Goal: Task Accomplishment & Management: Manage account settings

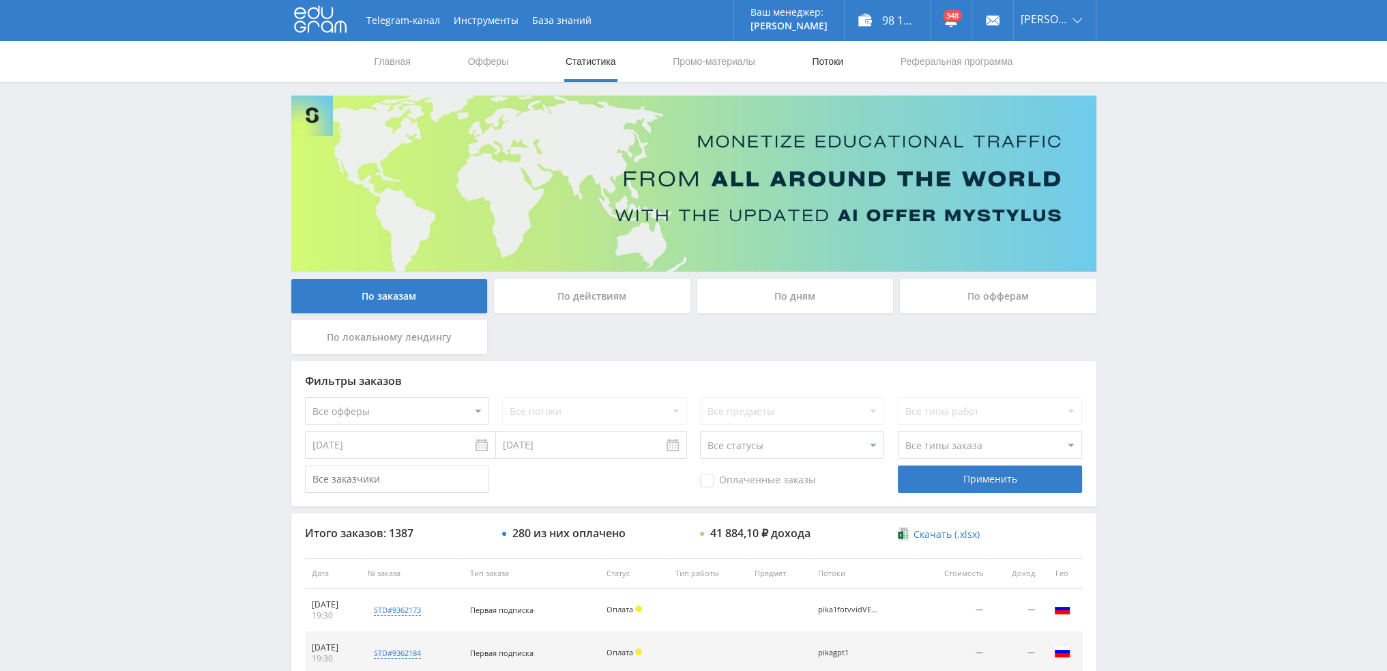
click at [839, 62] on link "Потоки" at bounding box center [827, 61] width 34 height 41
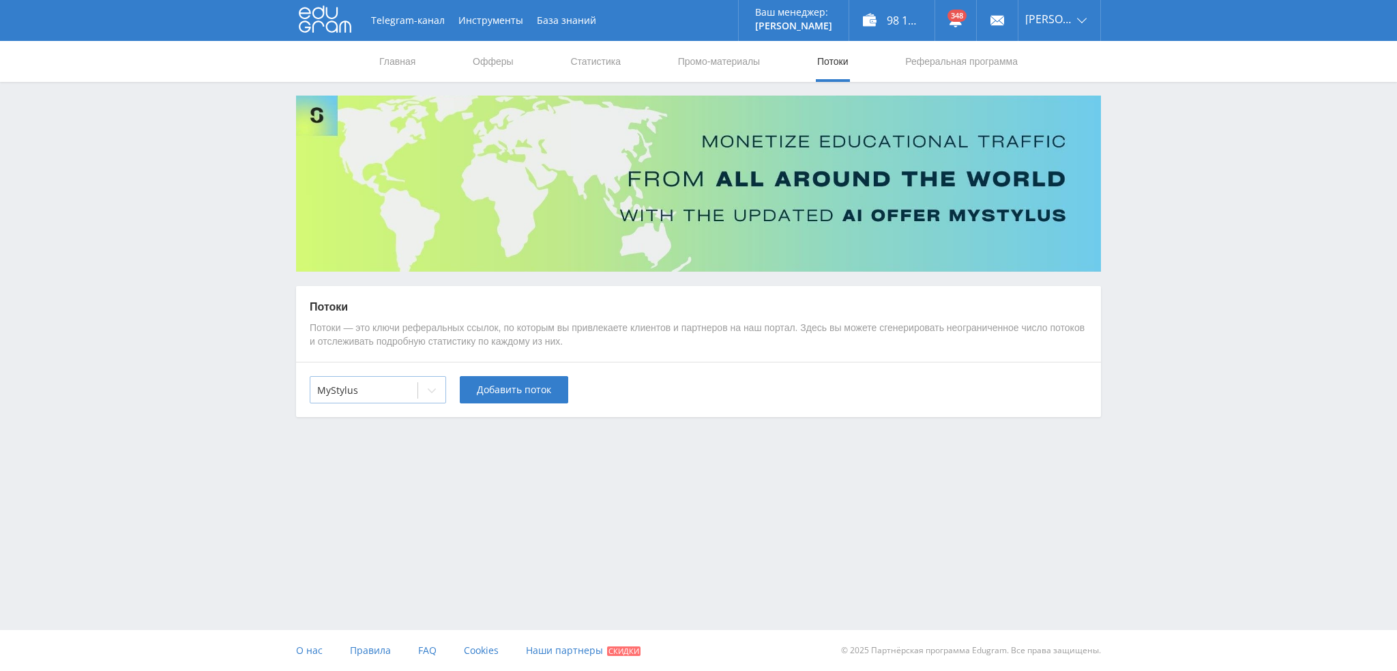
click at [413, 387] on div "MyStylus" at bounding box center [363, 390] width 107 height 19
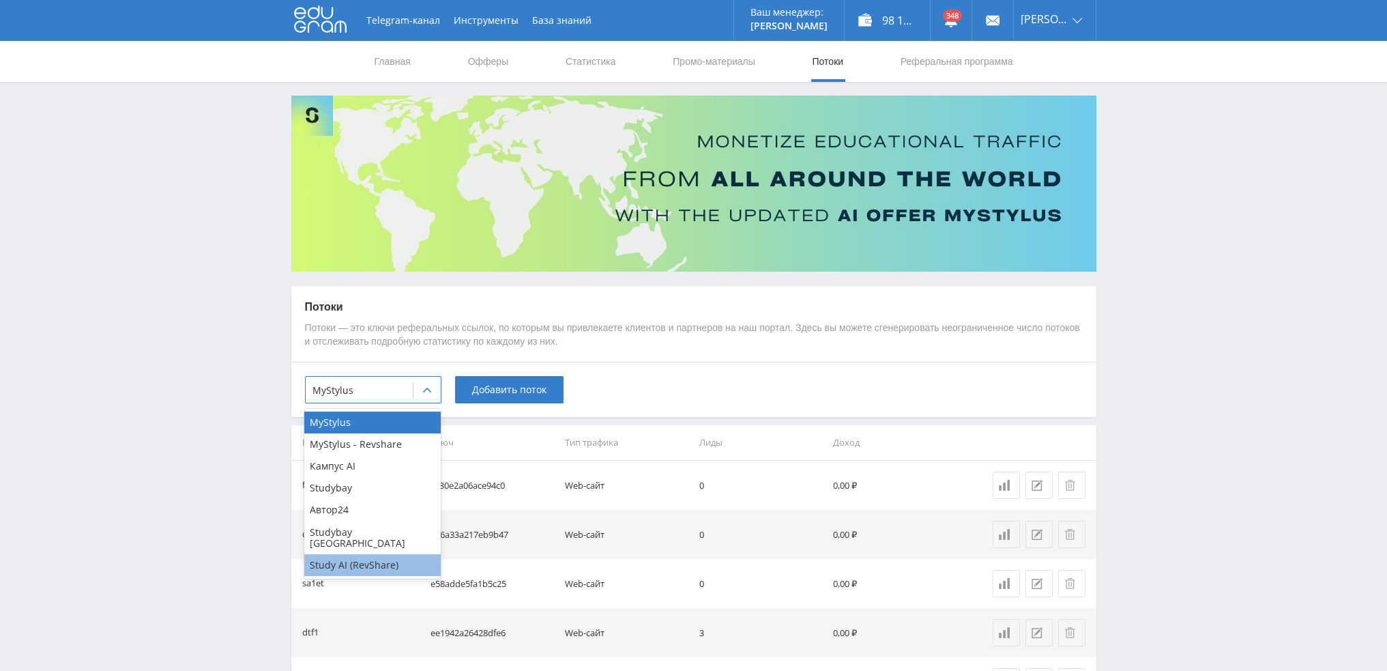
click at [364, 557] on div "Study AI (RevShare)" at bounding box center [372, 565] width 136 height 22
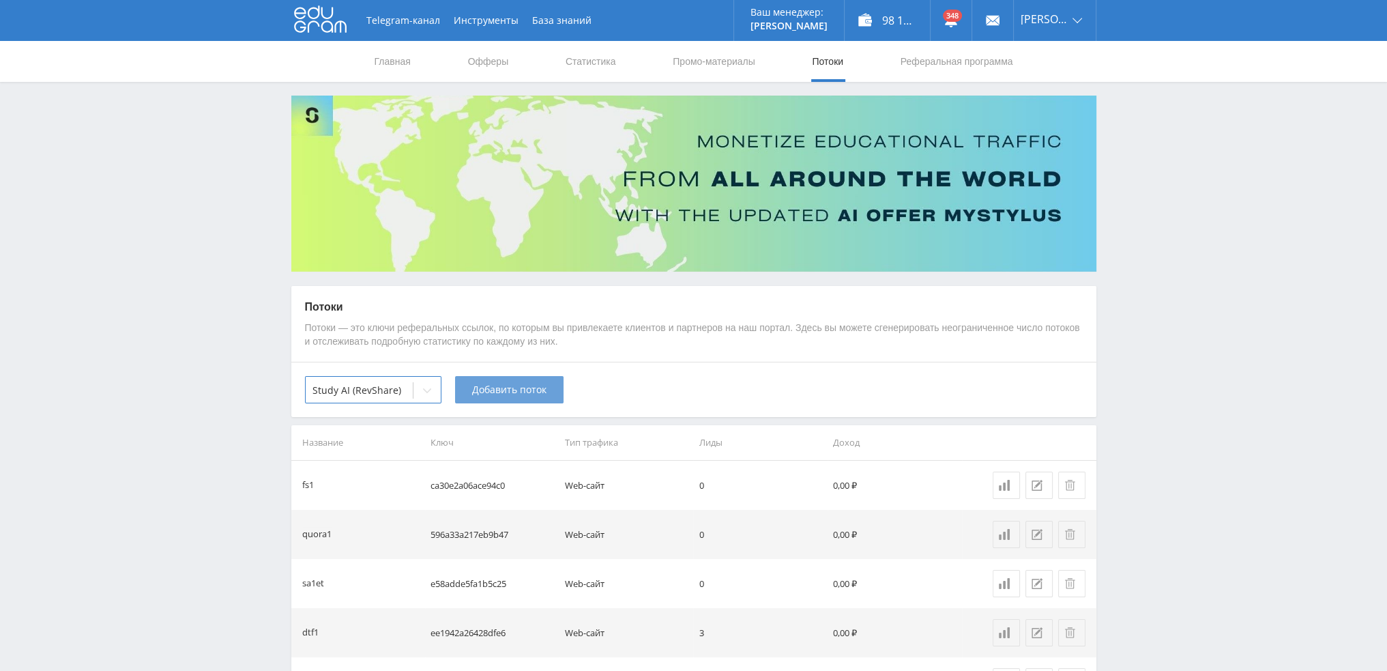
click at [474, 398] on button "Добавить поток" at bounding box center [509, 389] width 108 height 27
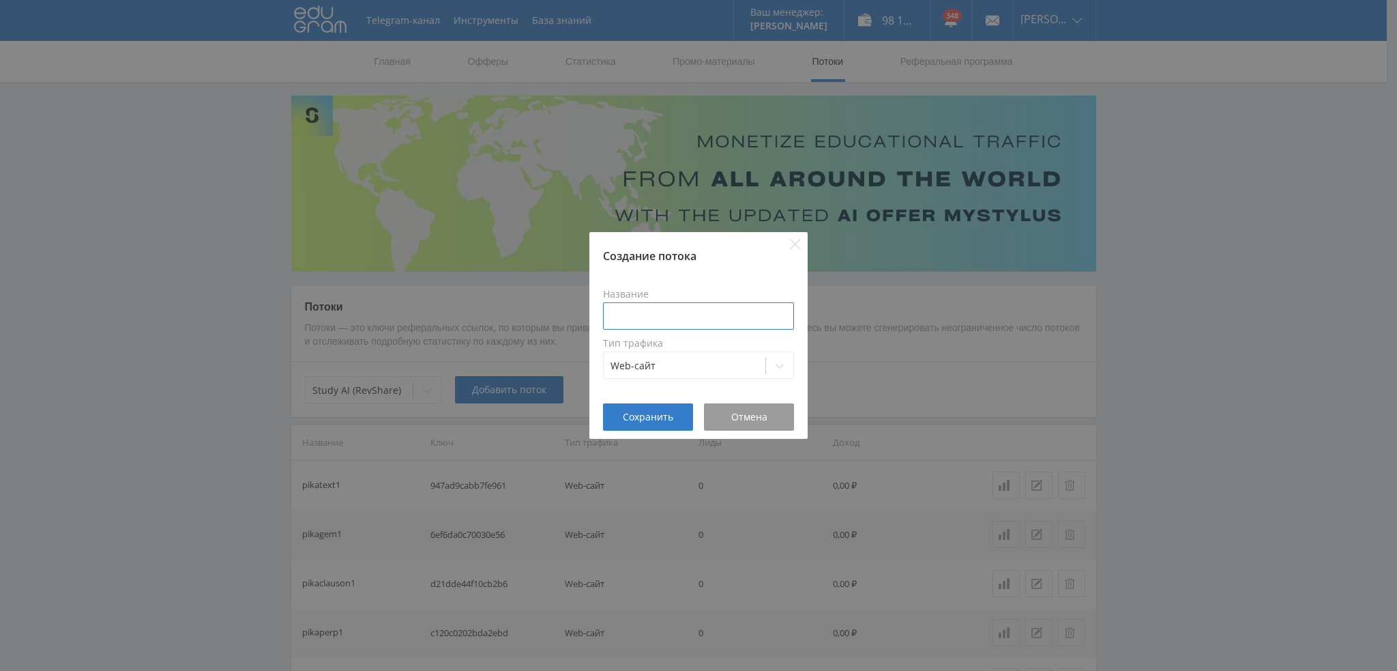
click at [665, 311] on input at bounding box center [698, 315] width 191 height 27
type input "у"
type input "pika1uluchmid"
click at [654, 413] on span "Сохранить" at bounding box center [648, 416] width 50 height 11
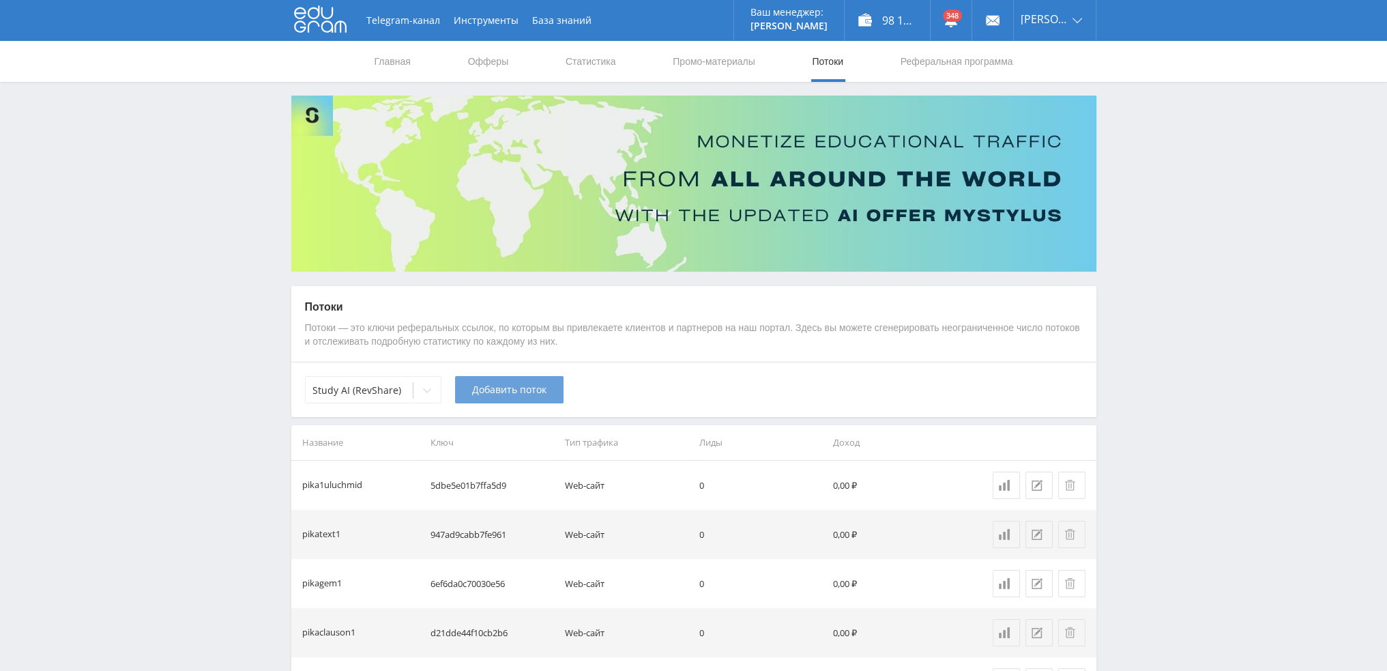
click at [520, 394] on span "Добавить поток" at bounding box center [509, 389] width 74 height 11
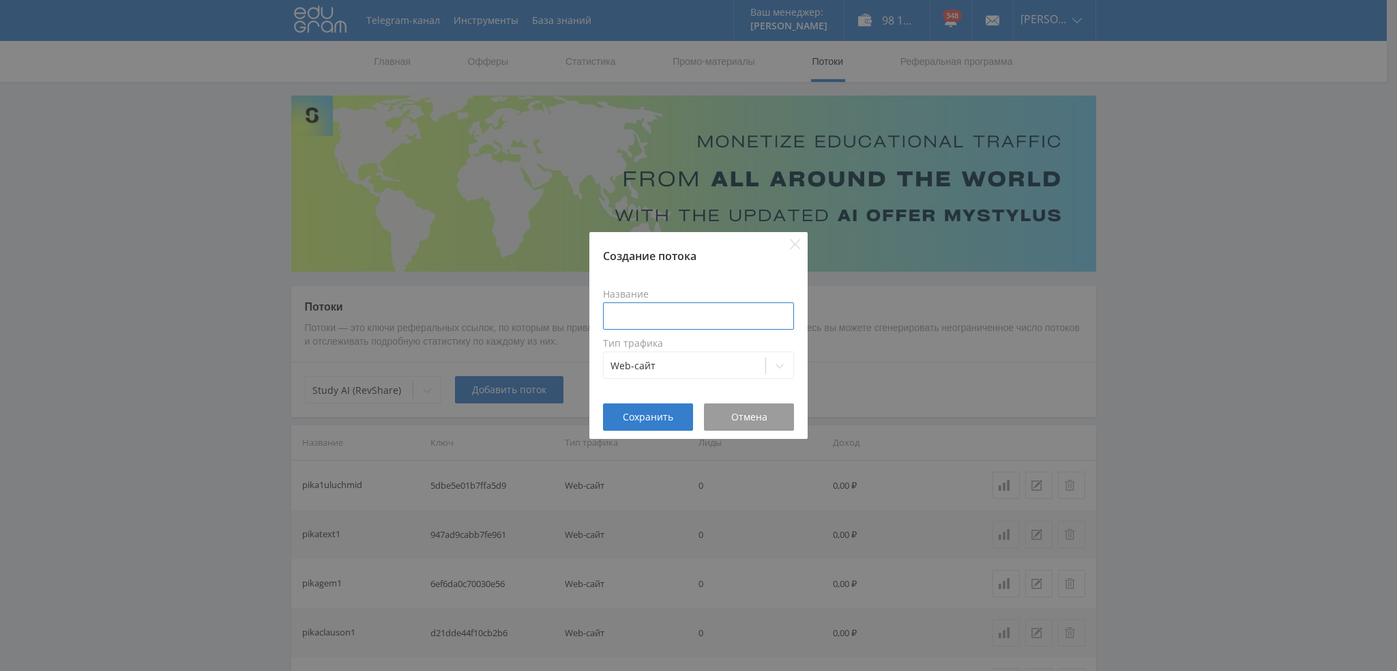
click at [684, 319] on input at bounding box center [698, 315] width 191 height 27
paste input "pika1uluch"
type input "pika1uluchdalle"
click at [631, 418] on span "Сохранить" at bounding box center [648, 416] width 50 height 11
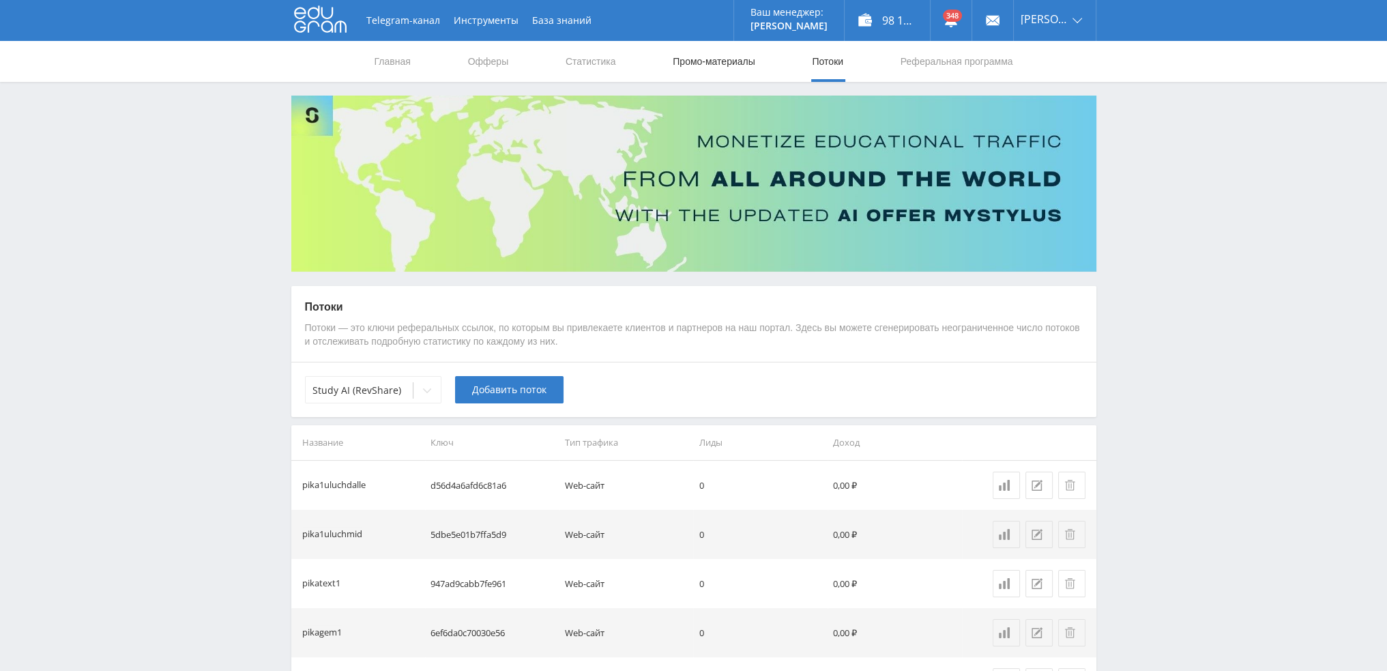
click at [693, 65] on link "Промо-материалы" at bounding box center [713, 61] width 85 height 41
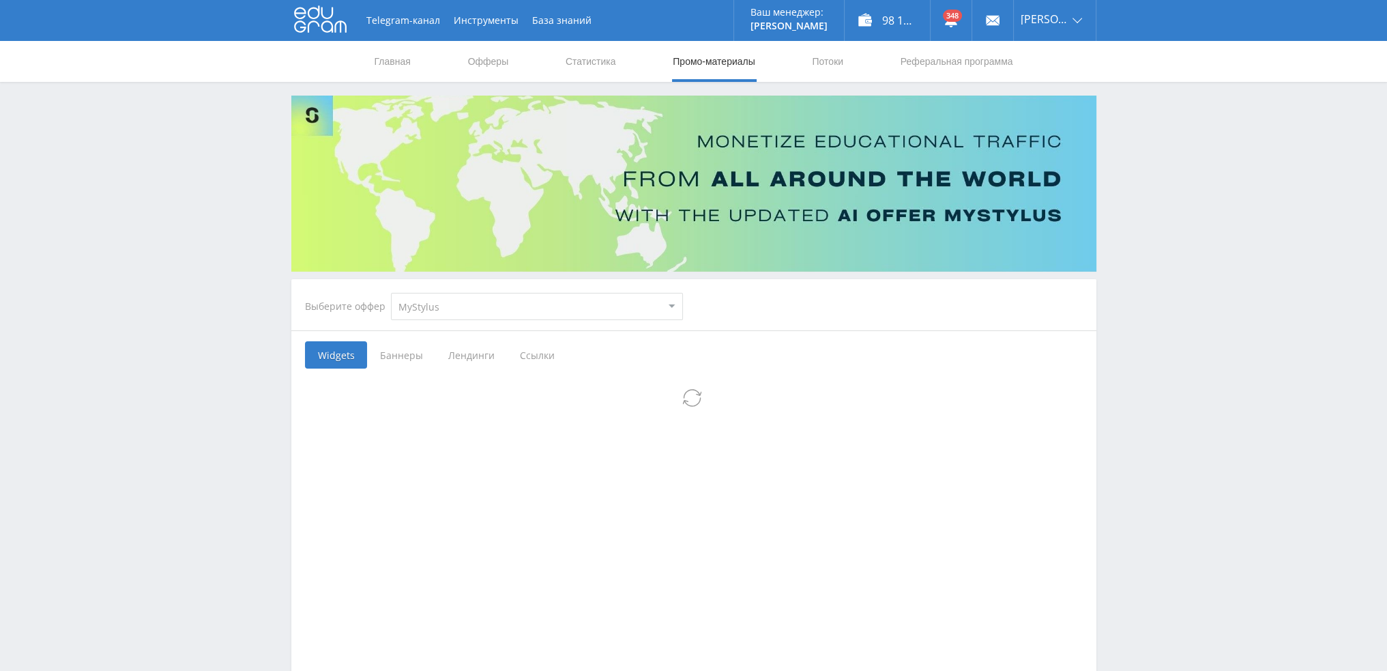
click at [540, 305] on select "MyStylus MyStylus - Revshare Кампус AI Studybay Автор24 Studybay Brazil Study A…" at bounding box center [537, 306] width 292 height 27
select select "376"
click at [391, 293] on select "MyStylus MyStylus - Revshare Кампус AI Studybay Автор24 Studybay Brazil Study A…" at bounding box center [537, 306] width 292 height 27
select select "376"
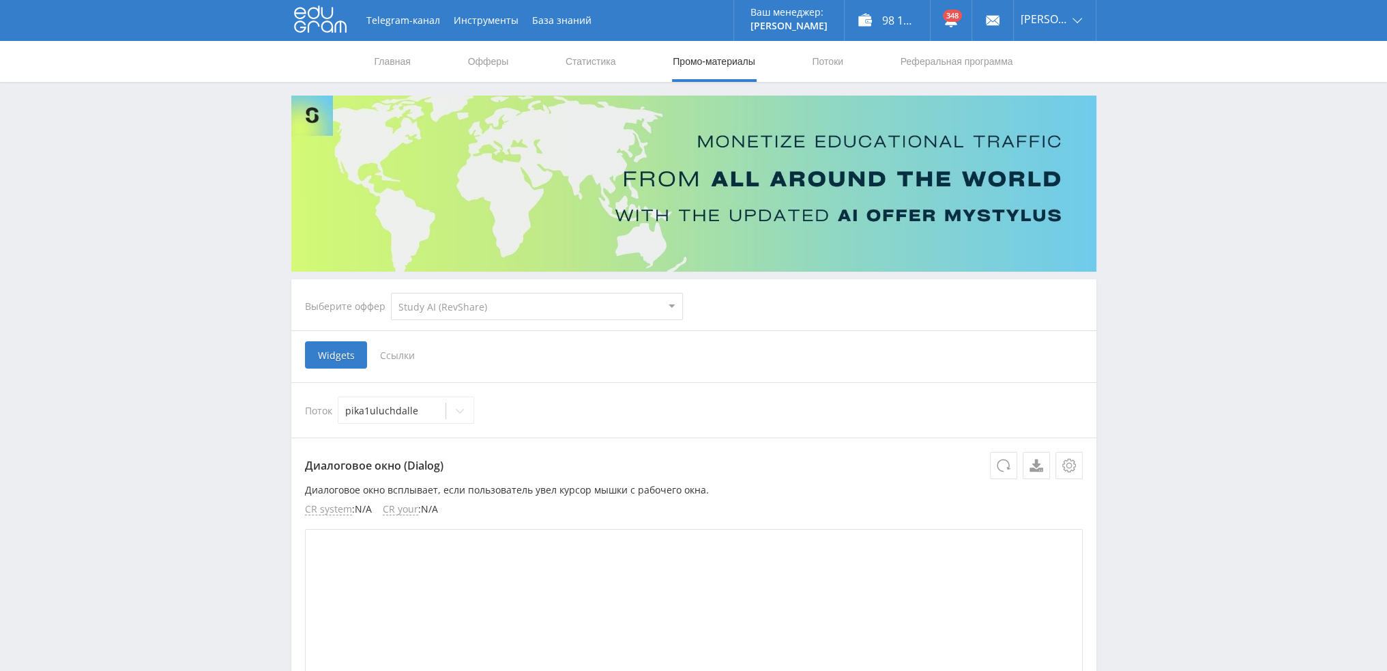
click at [396, 356] on span "Ссылки" at bounding box center [397, 354] width 61 height 27
click at [0, 0] on input "Ссылки" at bounding box center [0, 0] width 0 height 0
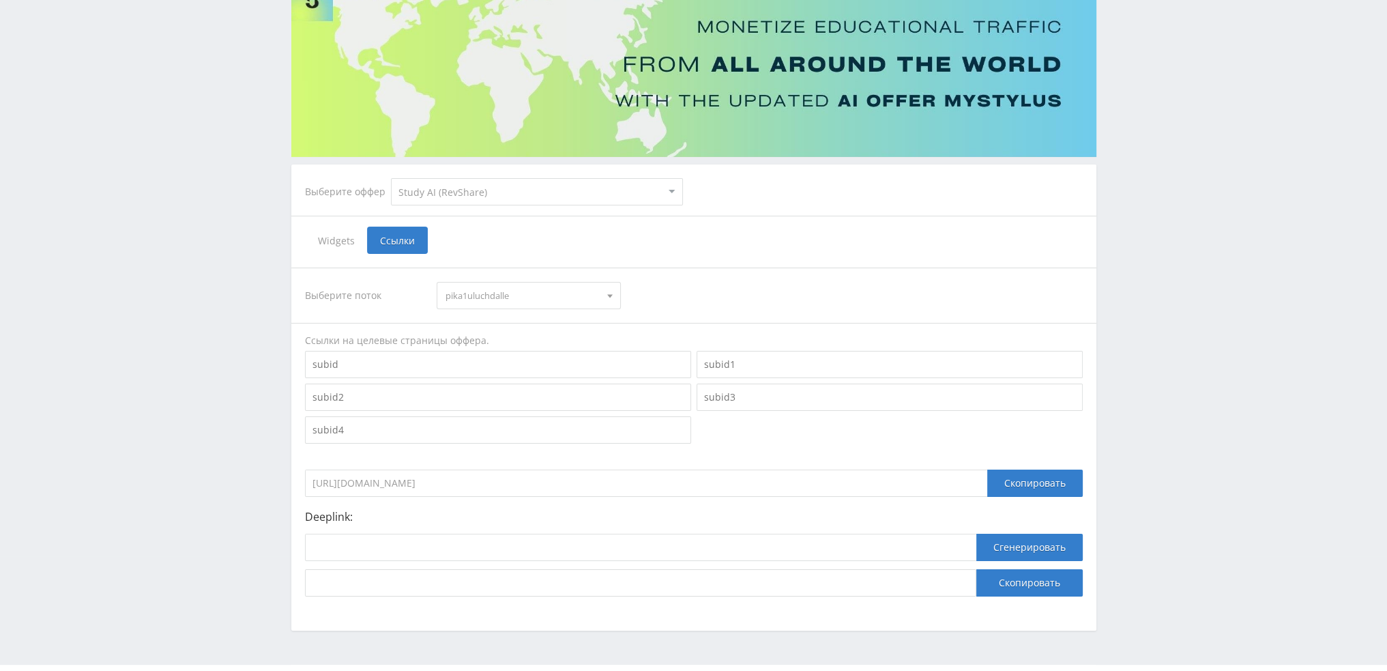
scroll to position [149, 0]
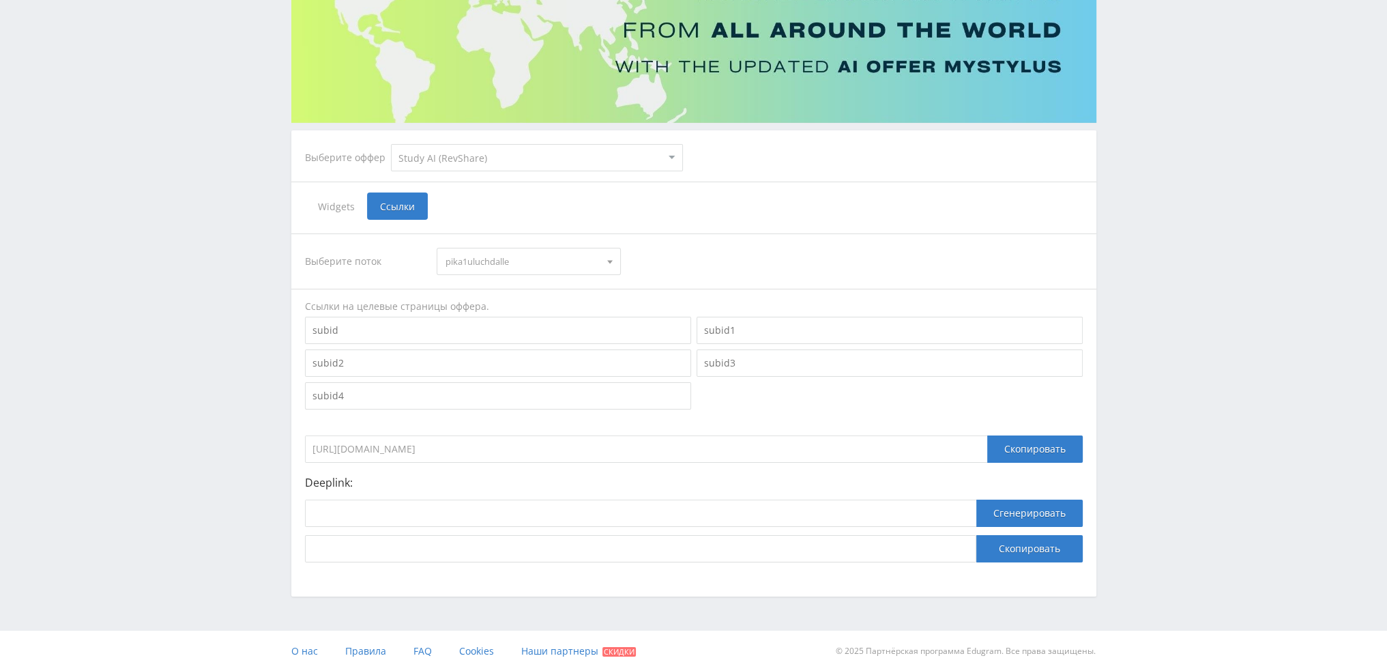
click at [483, 260] on span "pika1uluchdalle" at bounding box center [522, 261] width 154 height 26
click at [439, 514] on input at bounding box center [640, 512] width 671 height 27
paste input "https://study24.ai/chat/dalle_3_toe_bot"
type input "https://study24.ai/chat/dalle_3_toe_bot"
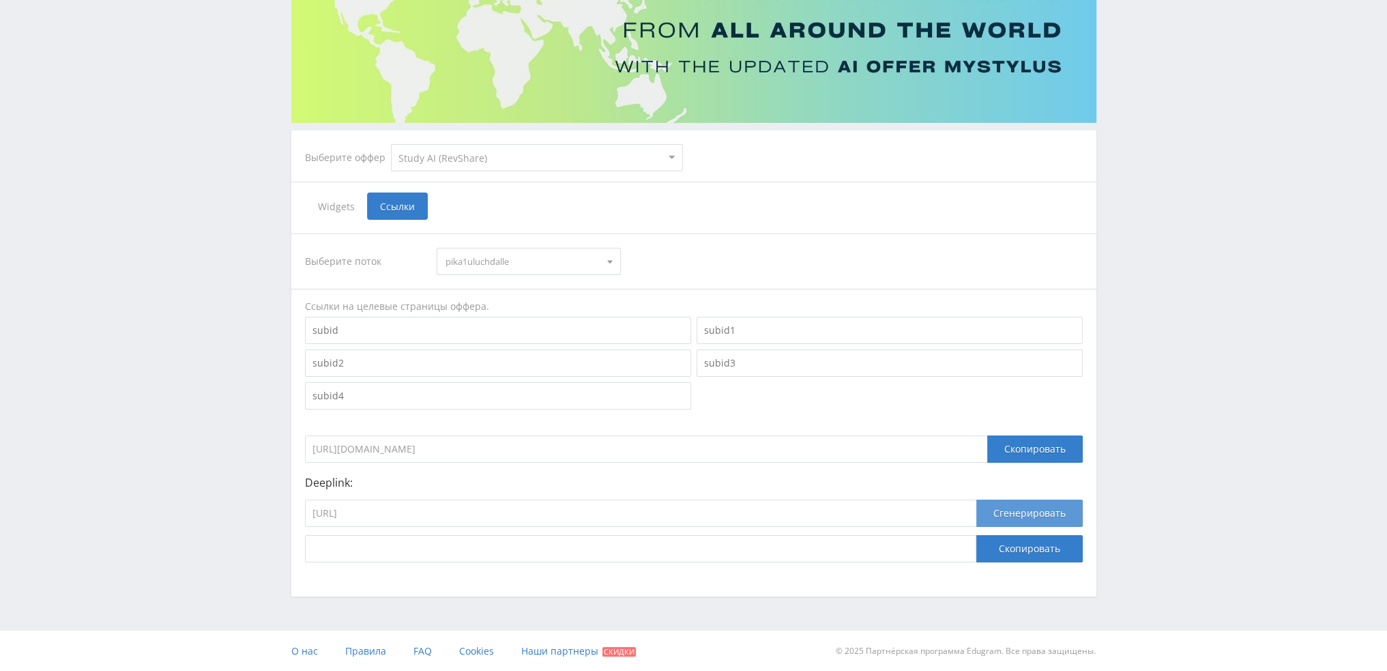
click at [1012, 514] on button "Сгенерировать" at bounding box center [1029, 512] width 106 height 27
click at [1018, 547] on button "Скопировать" at bounding box center [1029, 548] width 106 height 27
click at [458, 267] on span "pika1uluchdalle" at bounding box center [522, 261] width 154 height 26
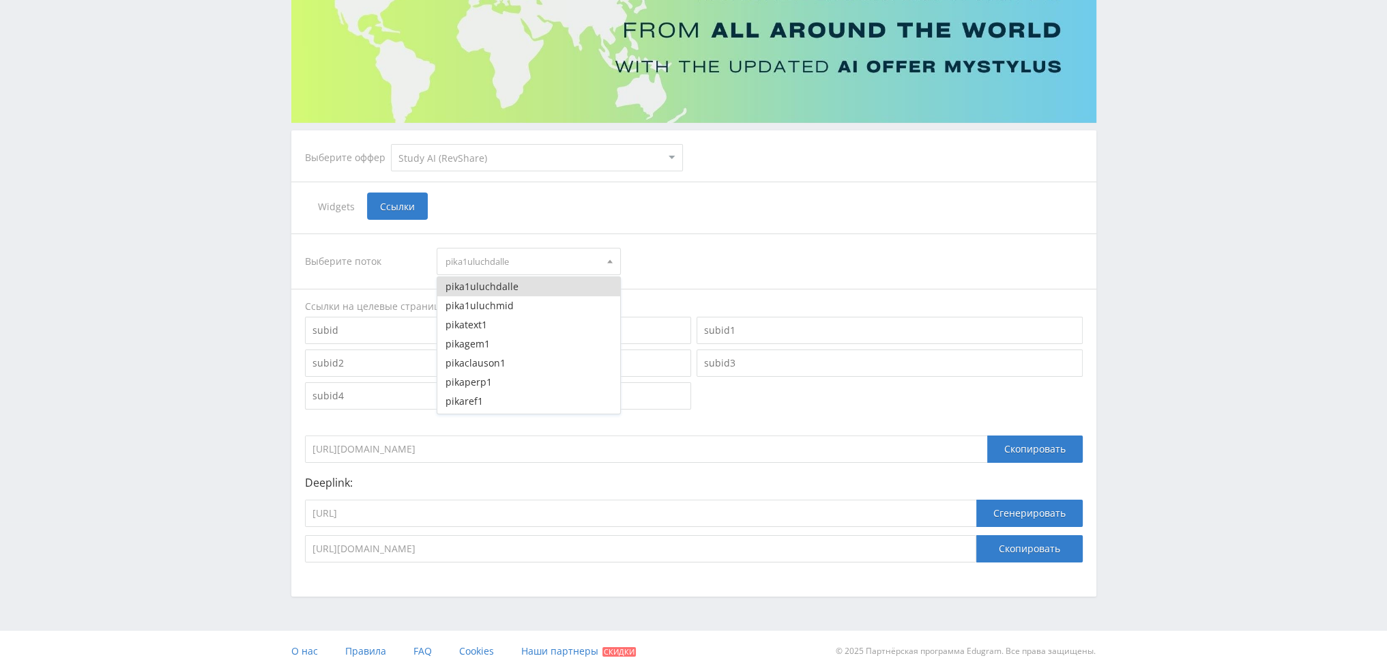
click at [622, 262] on div "Выберите поток pika1uluchdalle pika1uluchdalle pika1uluchmid pikatext1 pikagem1…" at bounding box center [694, 261] width 778 height 27
click at [610, 260] on span at bounding box center [609, 263] width 5 height 7
click at [533, 303] on button "pika1uluchmid" at bounding box center [528, 305] width 183 height 19
click at [520, 514] on input "https://study24.ai/chat/dalle_3_toe_bot" at bounding box center [640, 512] width 671 height 27
paste input "midjourney"
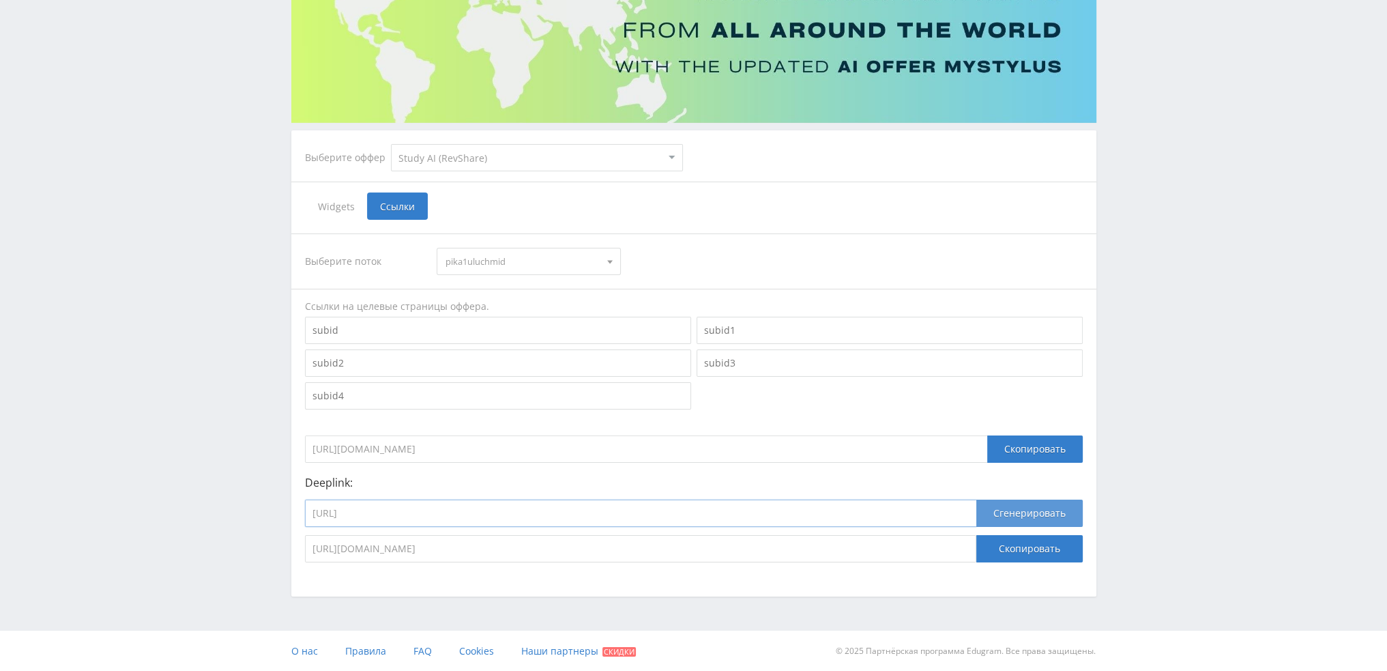
type input "https://study24.ai/chat/midjourney_toe_bot"
click at [1030, 503] on button "Сгенерировать" at bounding box center [1029, 512] width 106 height 27
click at [1029, 541] on button "Скопировать" at bounding box center [1029, 548] width 106 height 27
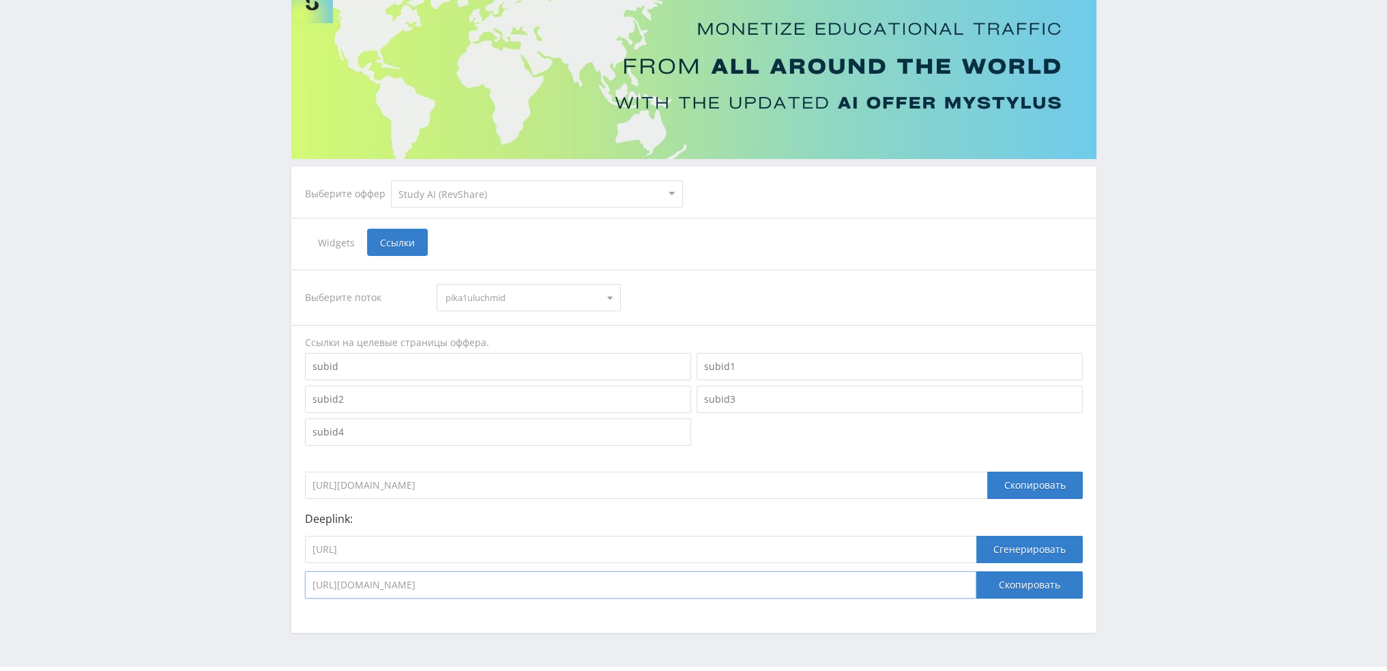
scroll to position [0, 0]
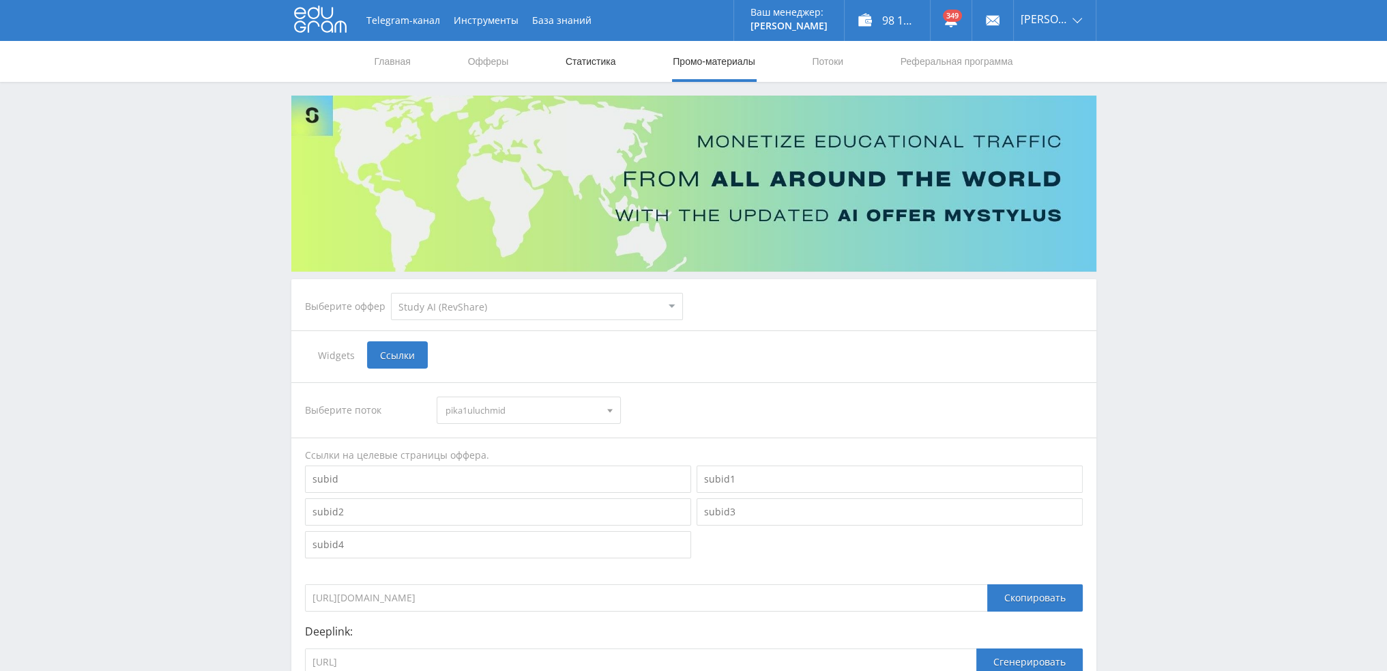
click at [585, 63] on link "Статистика" at bounding box center [590, 61] width 53 height 41
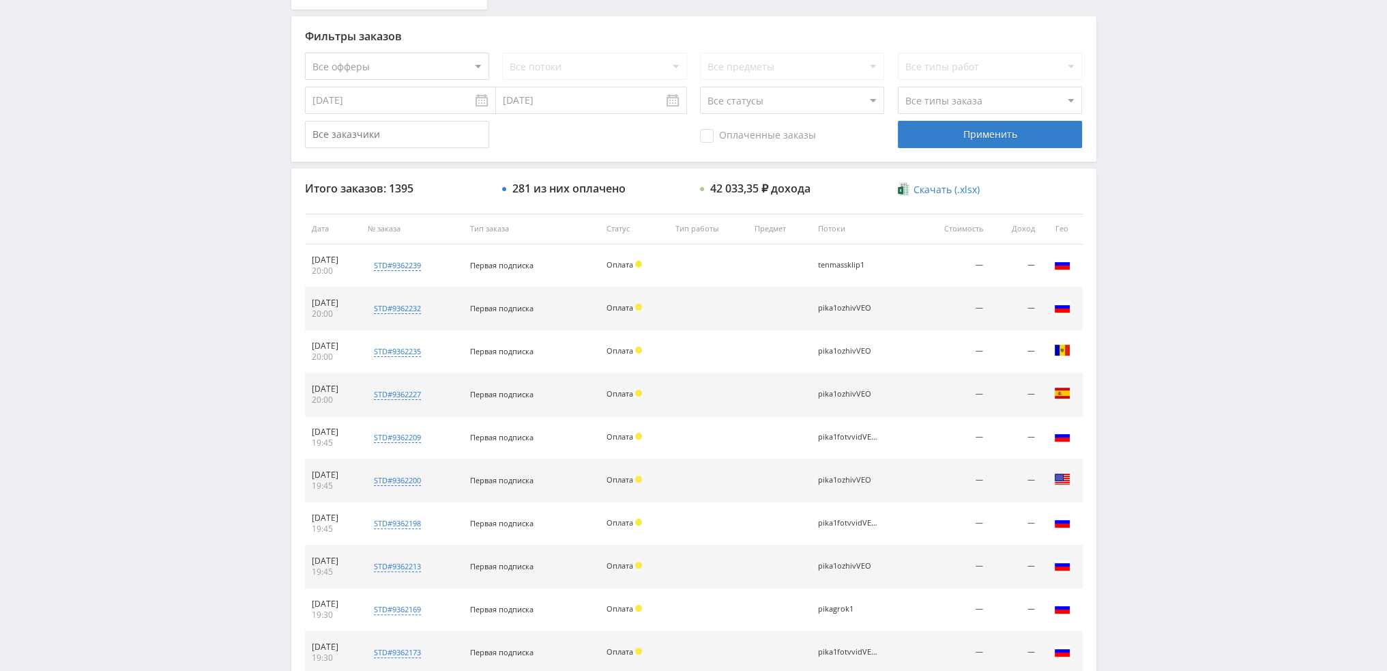
scroll to position [409, 0]
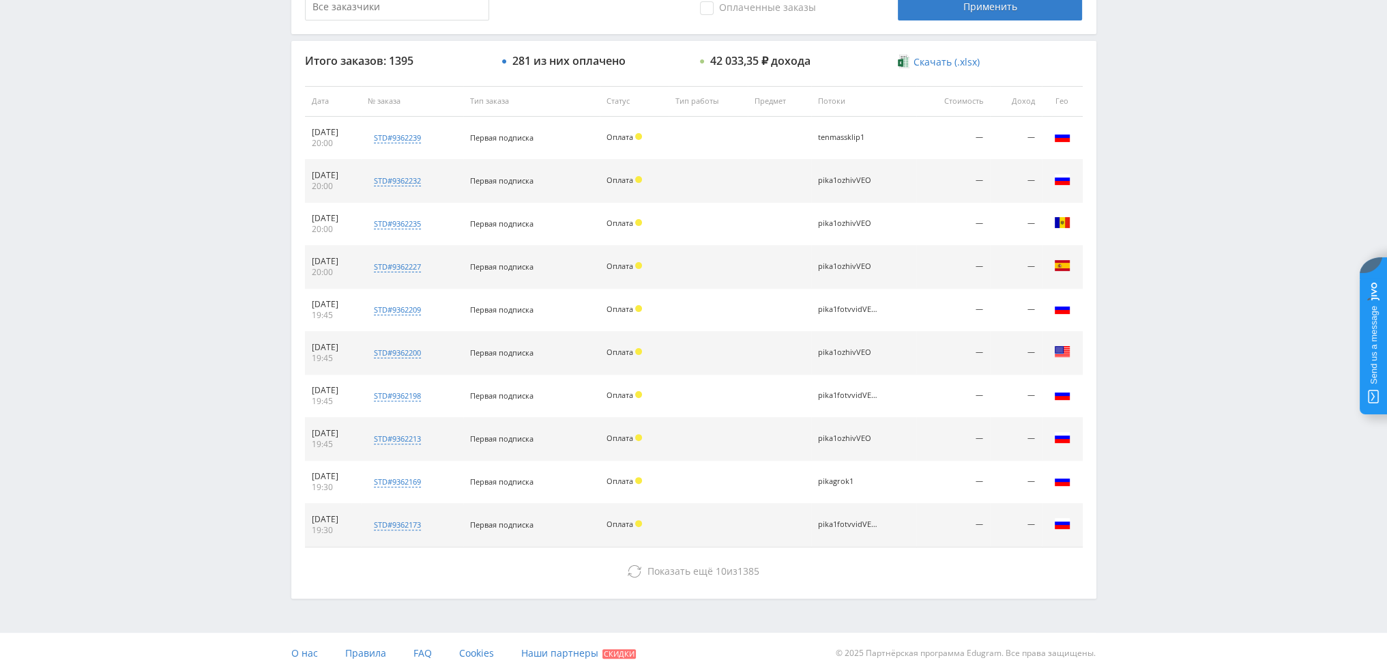
scroll to position [63, 0]
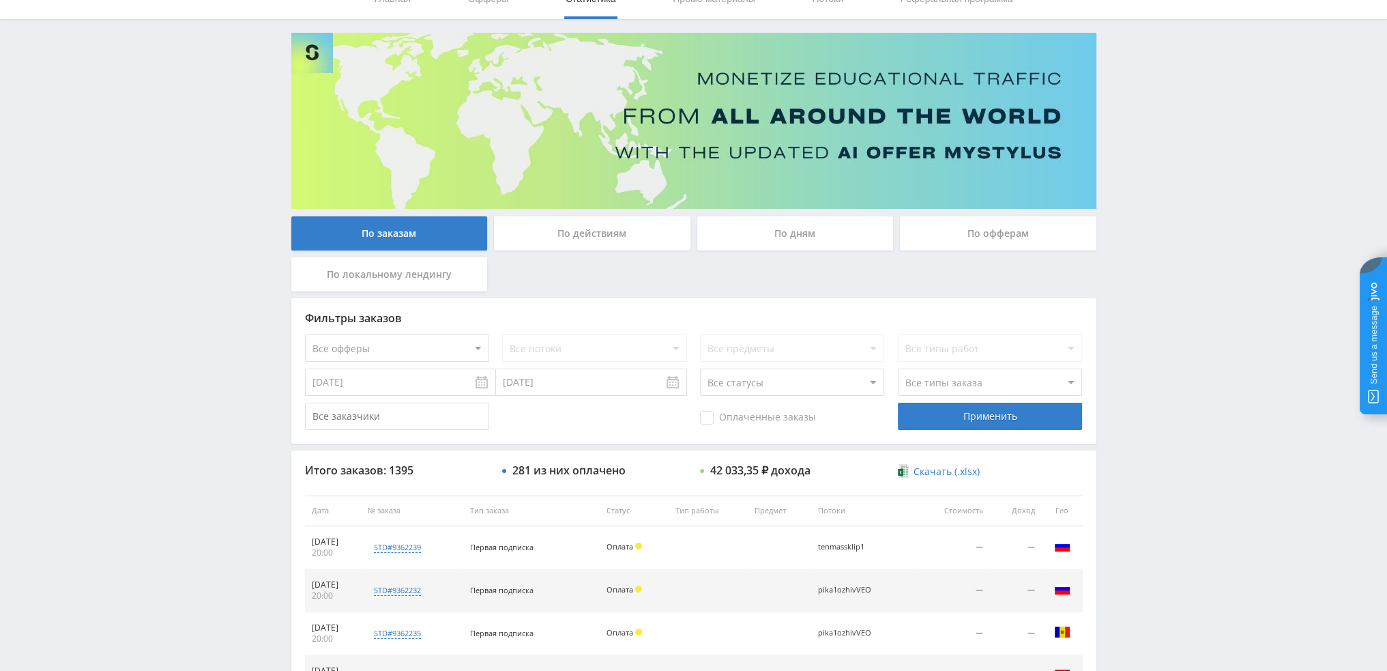
click at [787, 233] on div "По дням" at bounding box center [795, 233] width 196 height 34
click at [0, 0] on input "По дням" at bounding box center [0, 0] width 0 height 0
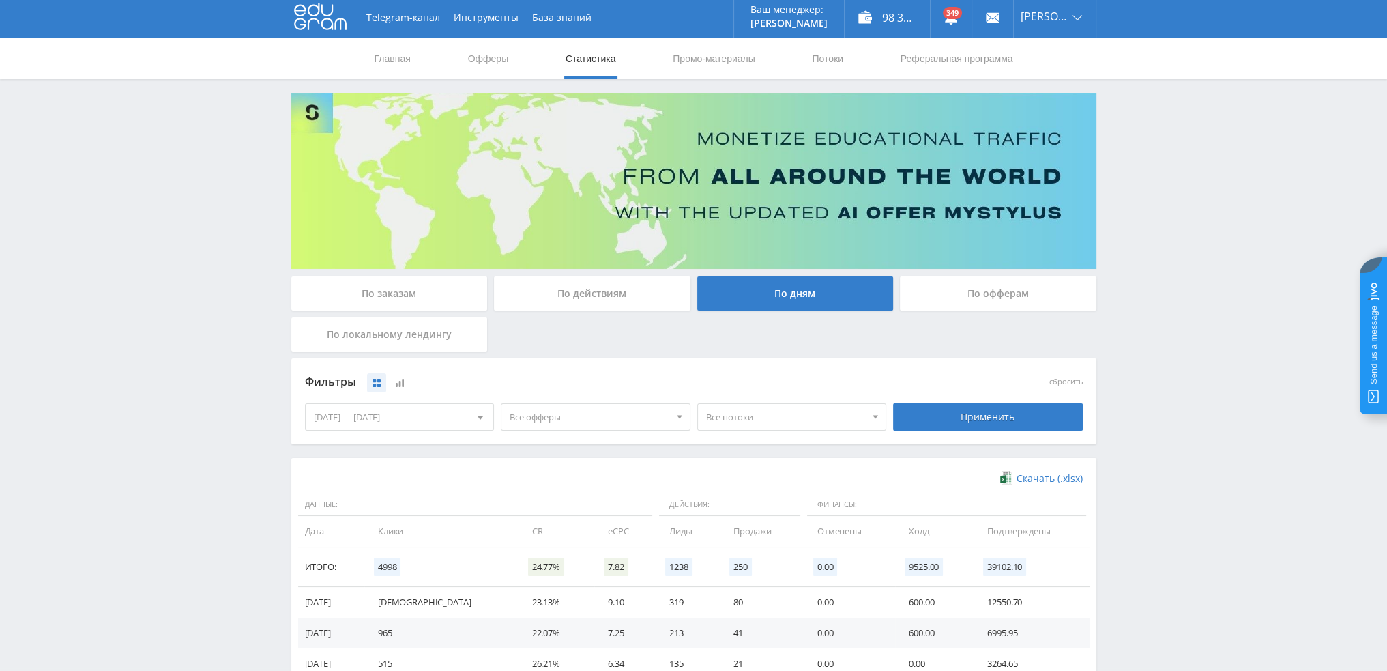
scroll to position [0, 0]
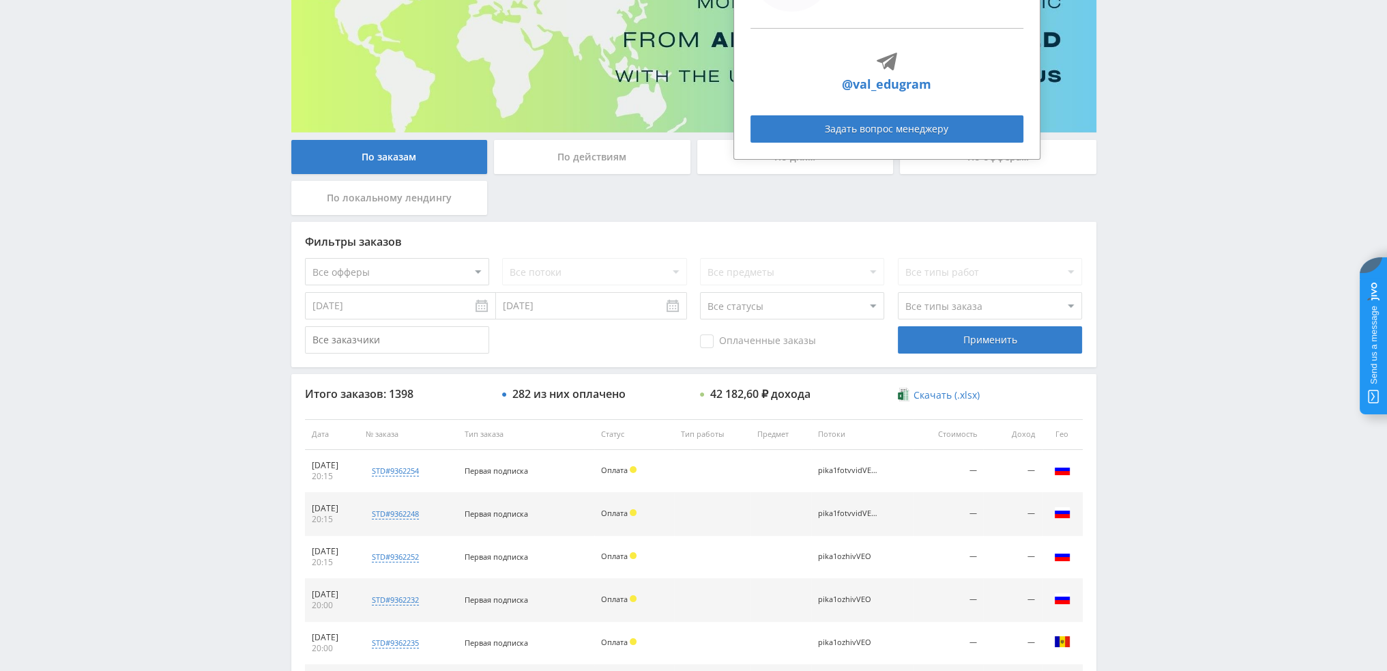
scroll to position [472, 0]
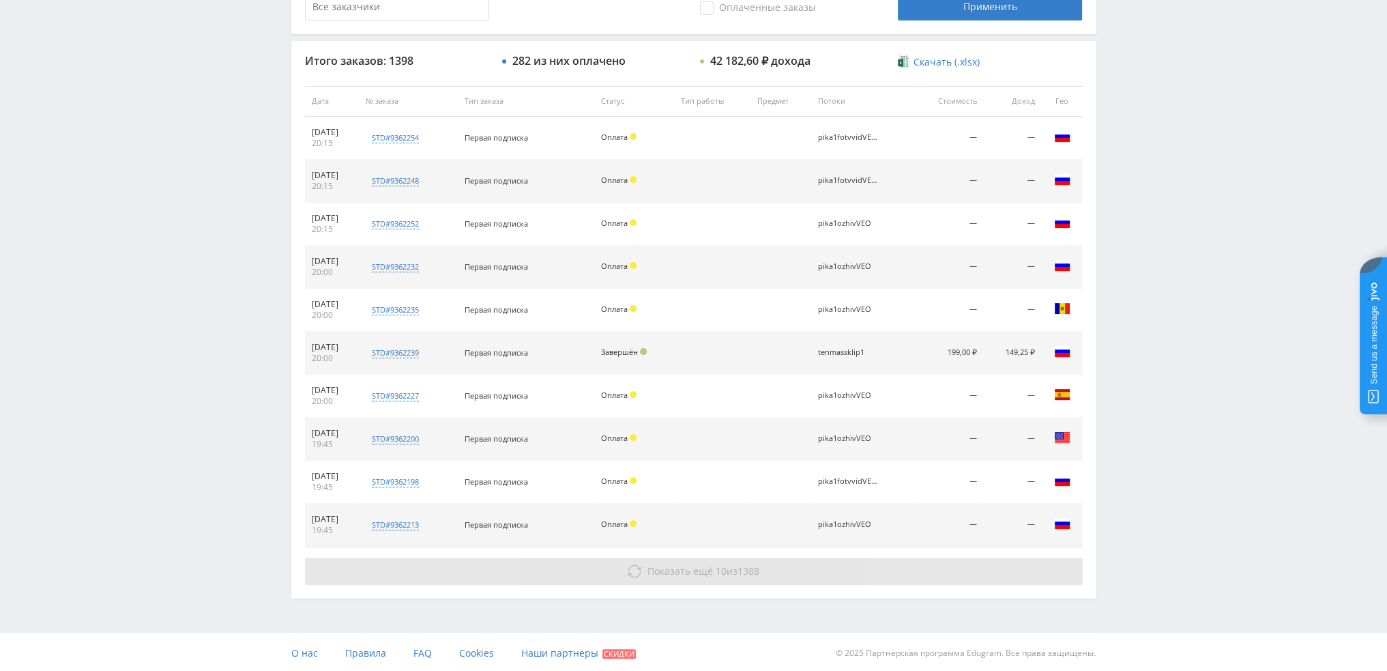
click at [696, 572] on span "Показать ещё" at bounding box center [679, 570] width 65 height 13
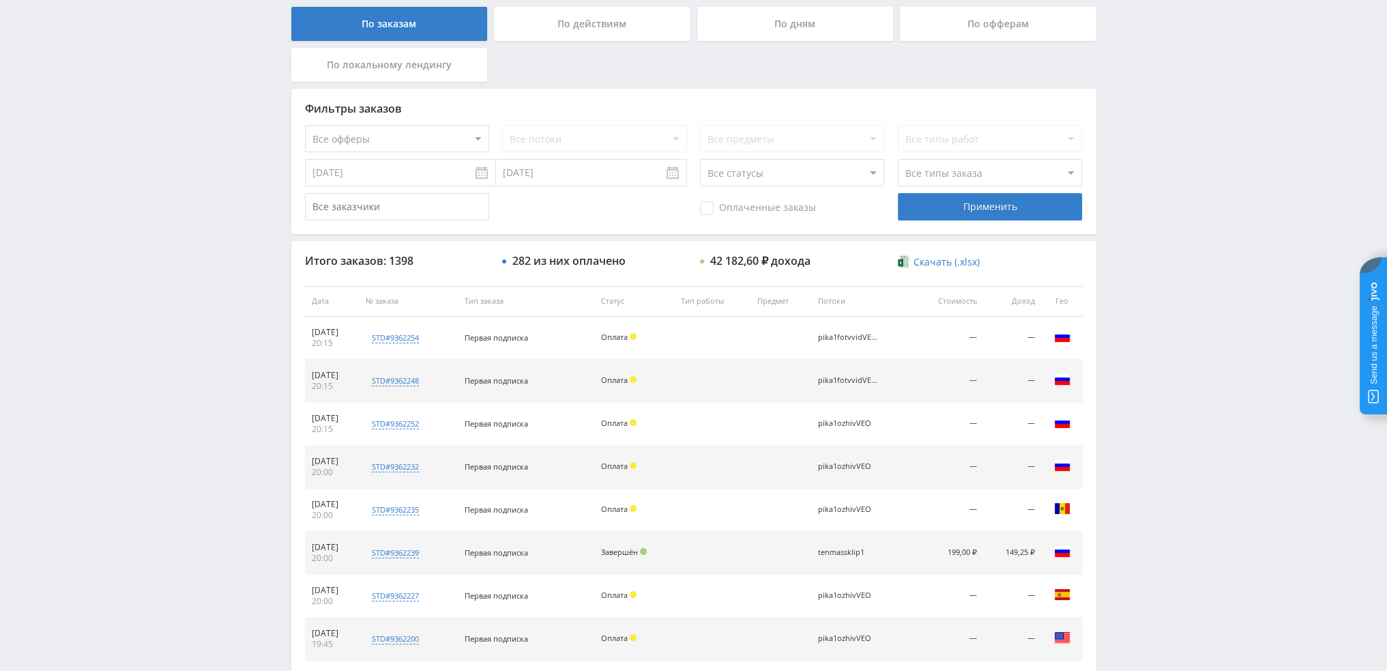
scroll to position [131, 0]
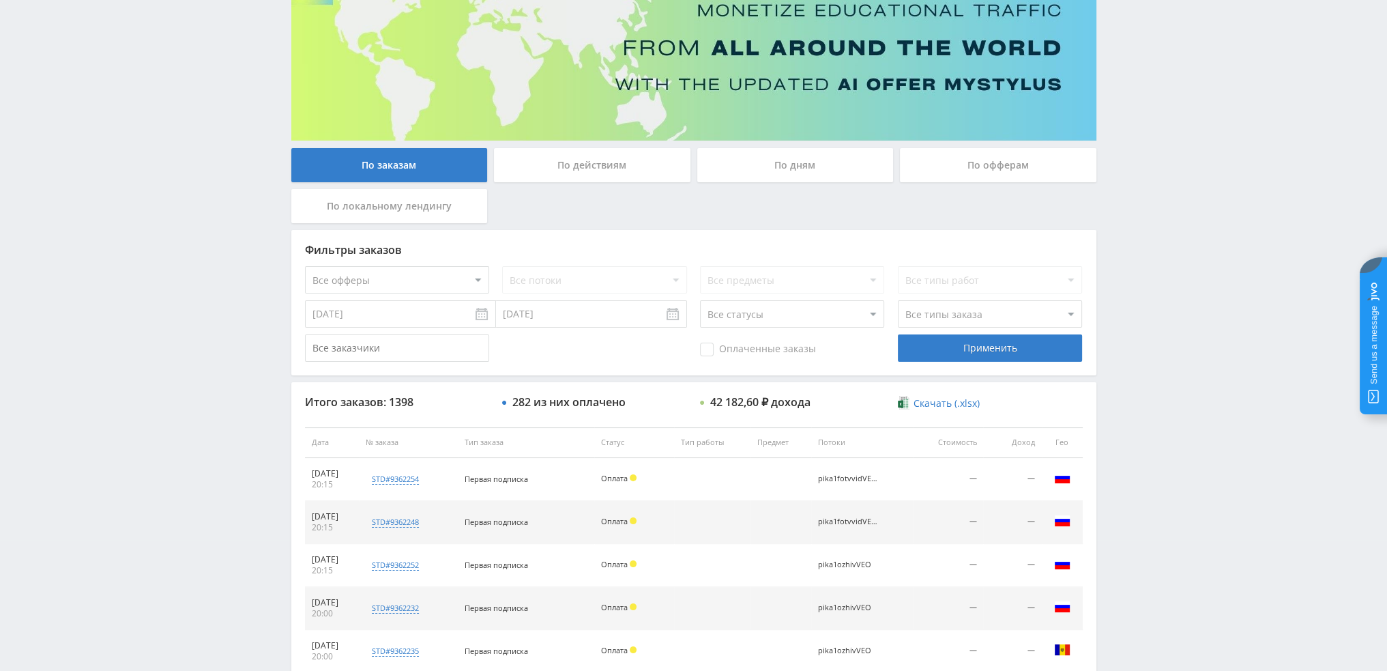
click at [793, 166] on div "По дням" at bounding box center [795, 165] width 196 height 34
click at [0, 0] on input "По дням" at bounding box center [0, 0] width 0 height 0
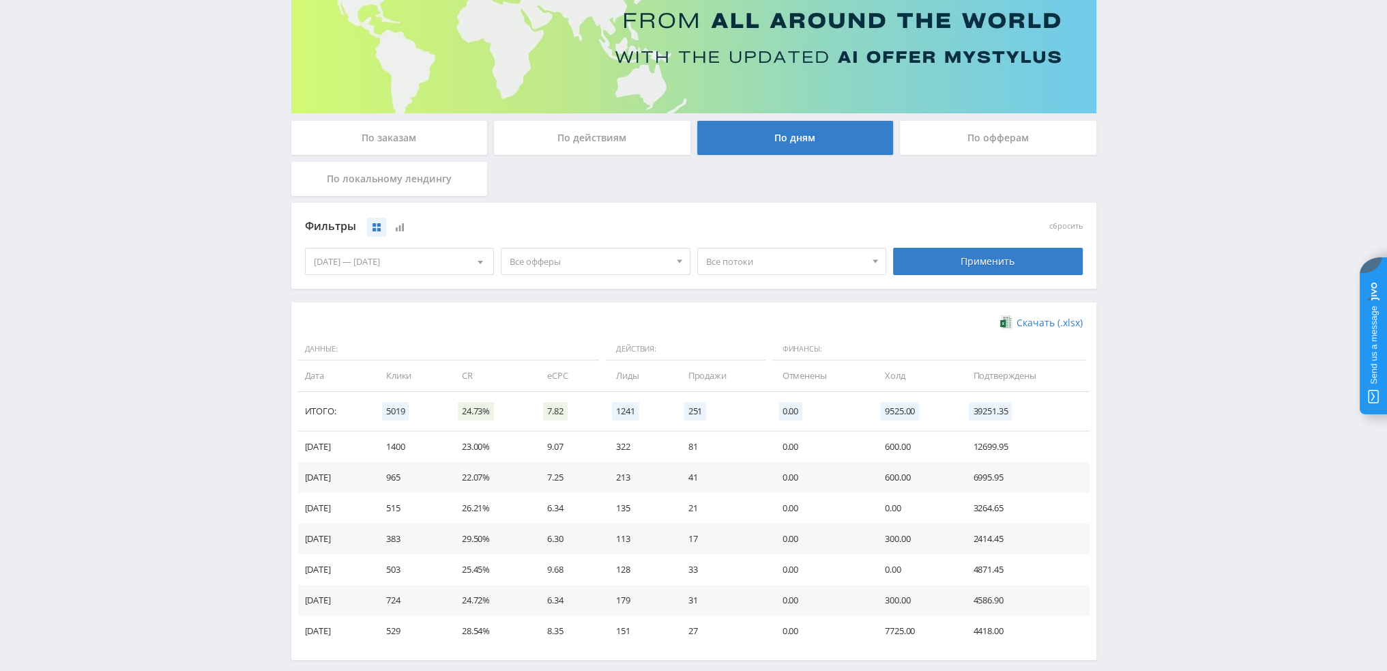
scroll to position [205, 0]
